Goal: Task Accomplishment & Management: Complete application form

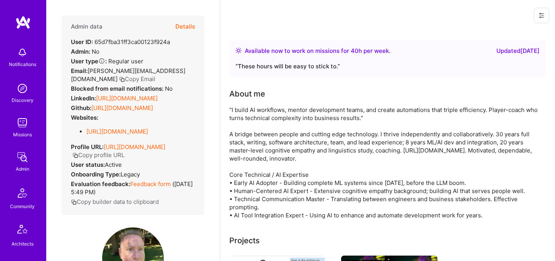
scroll to position [118, 0]
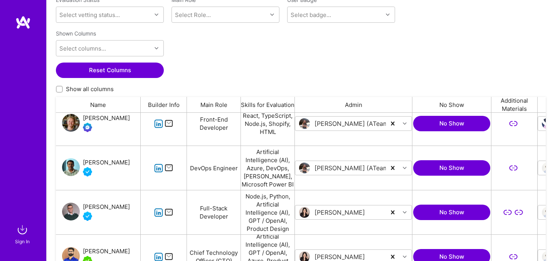
scroll to position [191, 0]
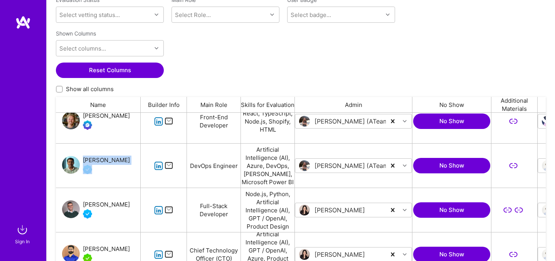
drag, startPoint x: 125, startPoint y: 159, endPoint x: 83, endPoint y: 158, distance: 42.4
click at [83, 158] on div "Nagaraju Vutla" at bounding box center [98, 165] width 85 height 44
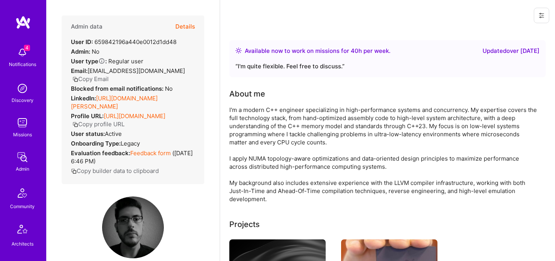
click at [187, 26] on button "Details" at bounding box center [185, 26] width 20 height 22
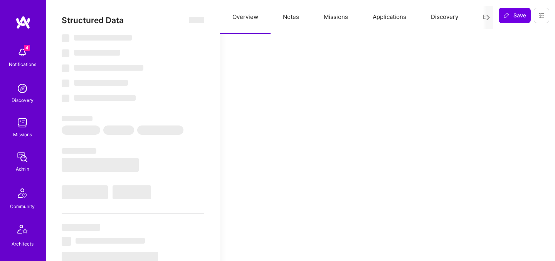
click at [480, 18] on button "Evaluation" at bounding box center [497, 17] width 53 height 34
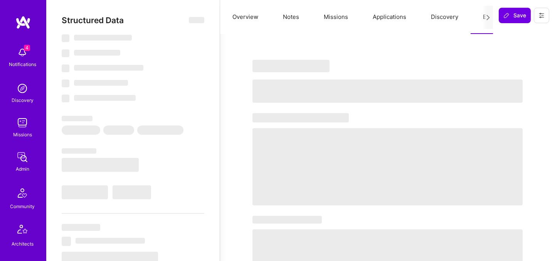
select select "Right Now"
select select "7"
select select "4"
select select "6"
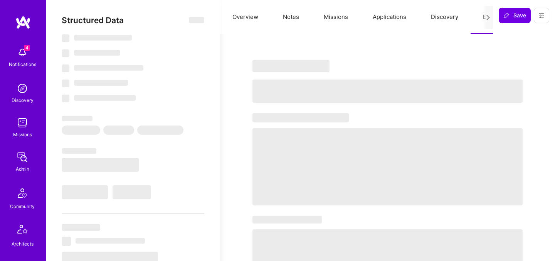
select select "GR"
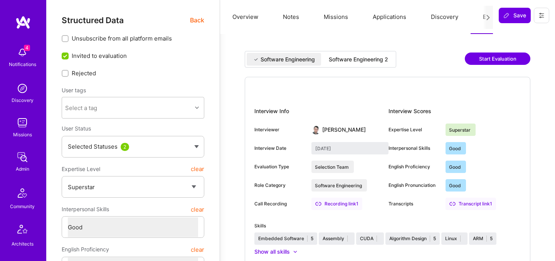
click at [378, 62] on div "Software Engineering 2" at bounding box center [358, 60] width 59 height 8
type input "August 22, 2025"
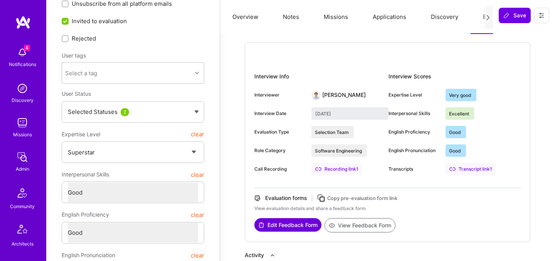
scroll to position [54, 0]
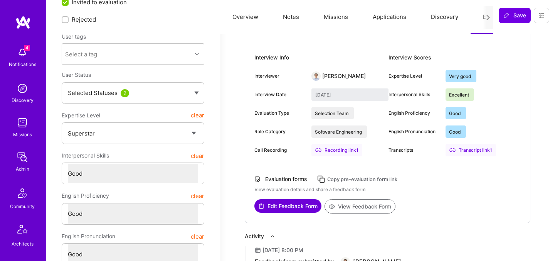
click at [352, 209] on button "View Feedback Form" at bounding box center [360, 206] width 71 height 14
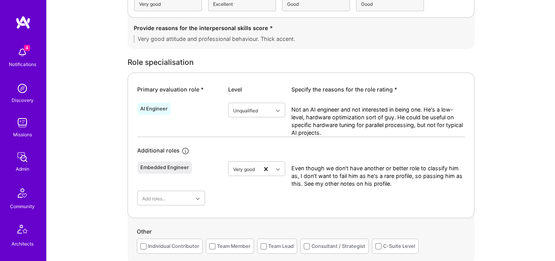
scroll to position [281, 0]
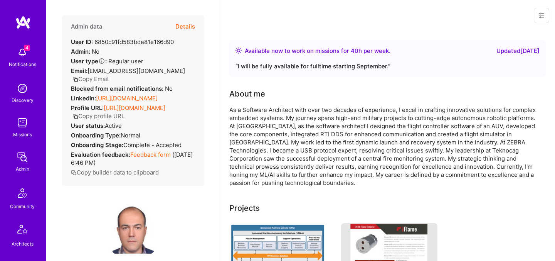
click at [188, 30] on button "Details" at bounding box center [185, 26] width 20 height 22
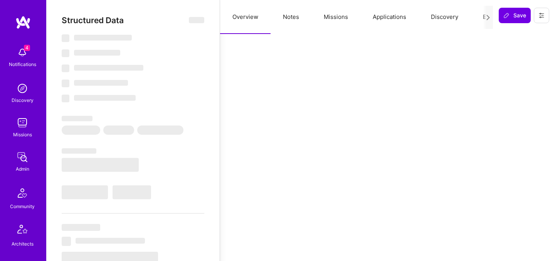
click at [478, 15] on button "Evaluation" at bounding box center [497, 17] width 53 height 34
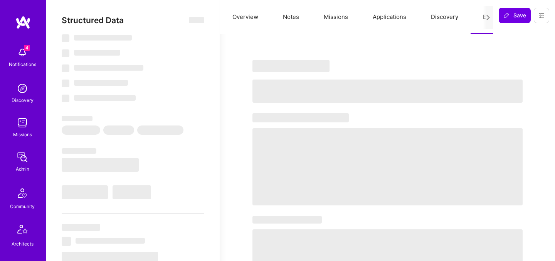
select select "Right Now"
select select "5"
select select "4"
select select "7"
select select "6"
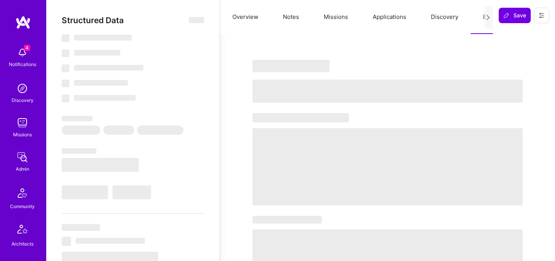
select select "US"
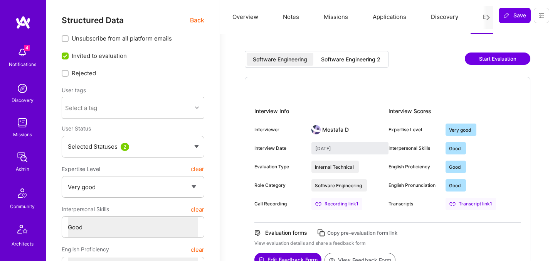
click at [376, 58] on div "Software Engineering 2" at bounding box center [350, 60] width 59 height 8
type input "[DATE]"
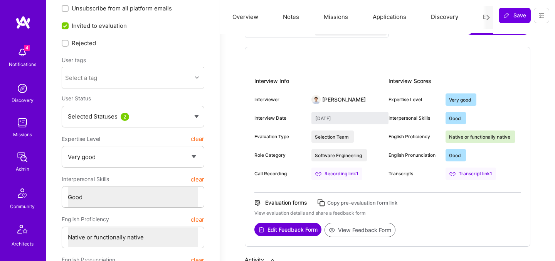
scroll to position [33, 0]
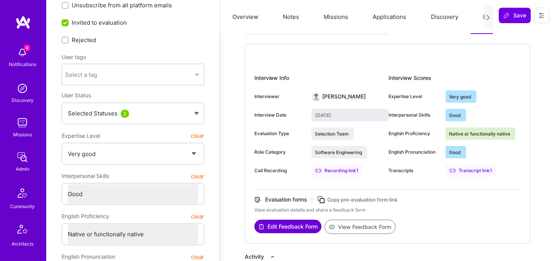
click at [338, 225] on button "View Feedback Form" at bounding box center [360, 226] width 71 height 14
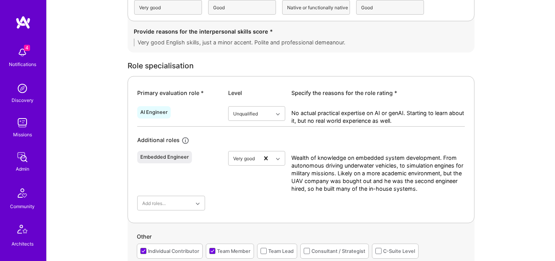
scroll to position [338, 0]
